Goal: Task Accomplishment & Management: Manage account settings

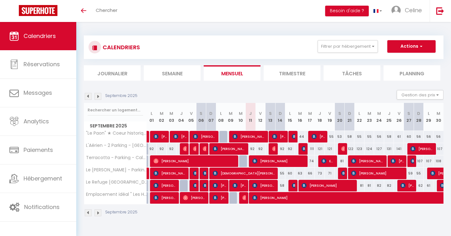
click at [251, 149] on div "92" at bounding box center [251, 149] width 10 height 12
type input "92"
select select "1"
type input "Jeu 11 Septembre 2025"
type input "Ven 12 Septembre 2025"
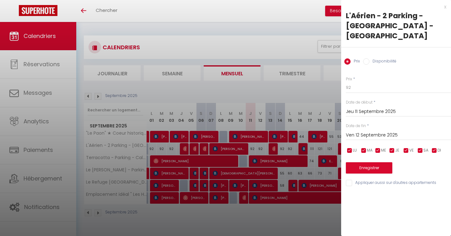
click at [366, 58] on input "Disponibilité" at bounding box center [366, 61] width 6 height 6
radio input "true"
radio input "false"
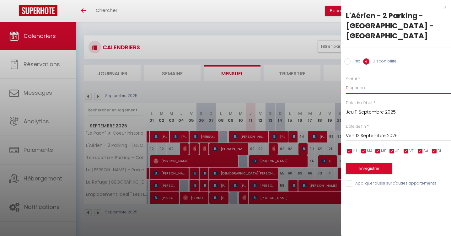
click at [357, 82] on select "Disponible Indisponible" at bounding box center [398, 88] width 105 height 12
select select "0"
click at [346, 82] on select "Disponible Indisponible" at bounding box center [398, 88] width 105 height 12
click at [363, 163] on button "Enregistrer" at bounding box center [369, 168] width 46 height 11
